Goal: Check status: Check status

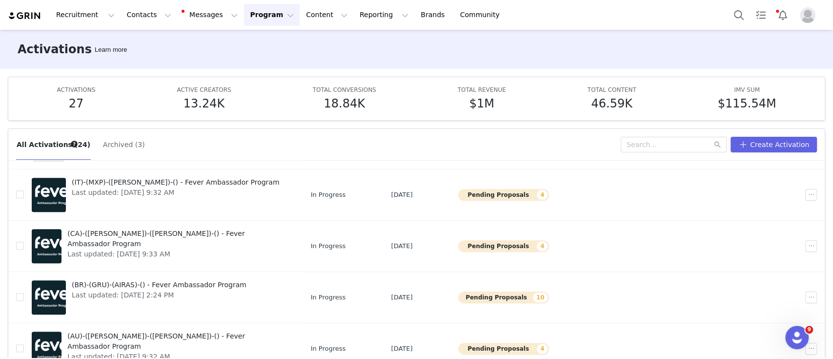
scroll to position [51, 0]
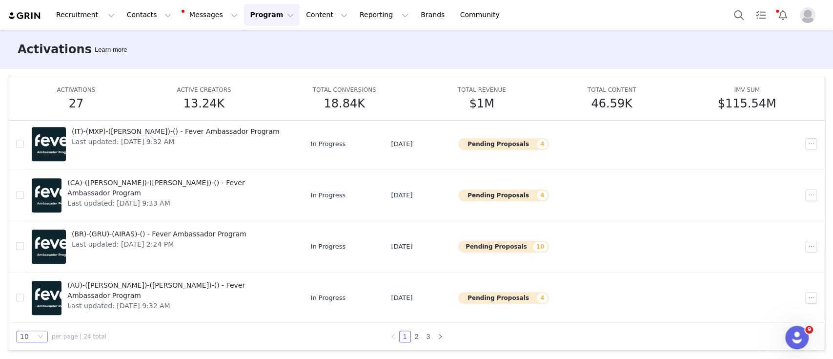
click at [32, 339] on div "10" at bounding box center [28, 336] width 16 height 11
click at [31, 321] on li "50" at bounding box center [32, 318] width 32 height 16
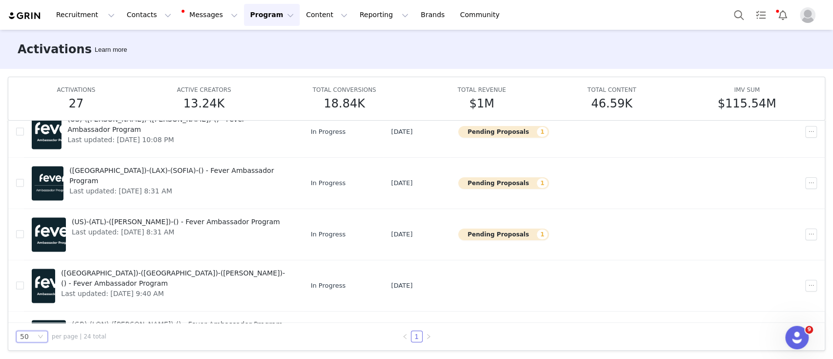
scroll to position [951, 0]
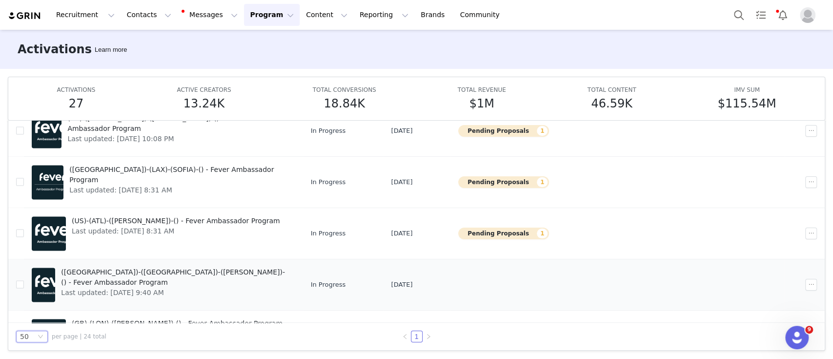
click at [191, 267] on span "([GEOGRAPHIC_DATA])-([GEOGRAPHIC_DATA])-([PERSON_NAME])-() - Fever Ambassador P…" at bounding box center [175, 277] width 228 height 21
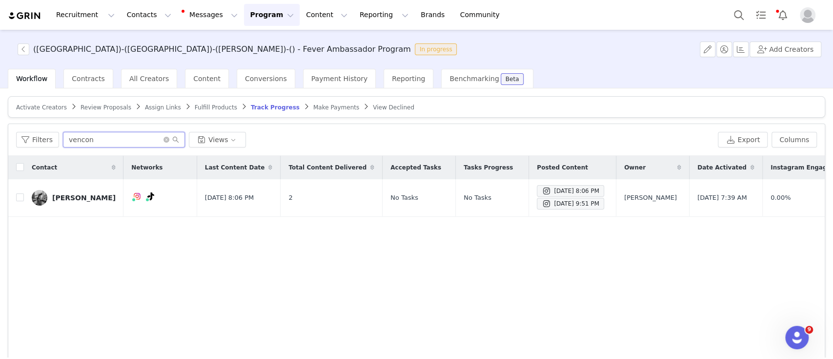
click at [113, 142] on input "vencon" at bounding box center [124, 140] width 122 height 16
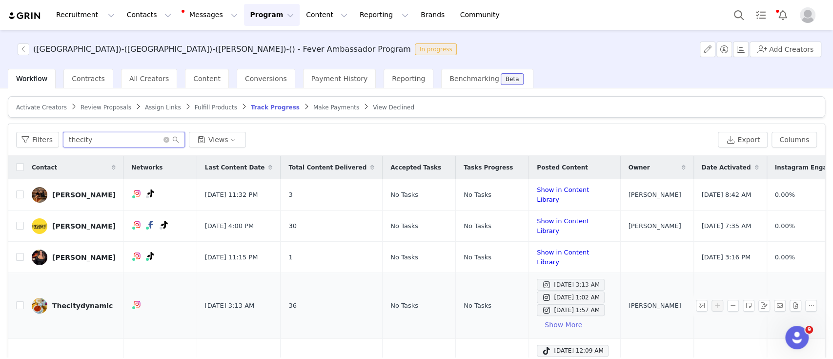
type input "thecity"
click at [542, 283] on div "[DATE] 3:13 AM" at bounding box center [571, 285] width 58 height 12
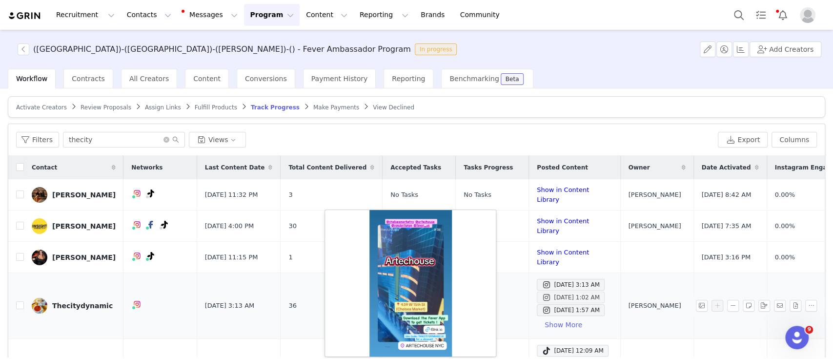
click at [542, 295] on div "[DATE] 1:02 AM" at bounding box center [571, 298] width 58 height 12
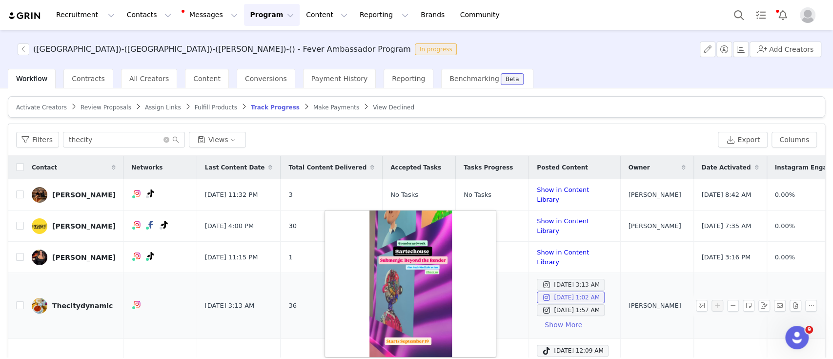
click at [549, 285] on div "[DATE] 3:13 AM" at bounding box center [571, 285] width 58 height 12
